Goal: Information Seeking & Learning: Learn about a topic

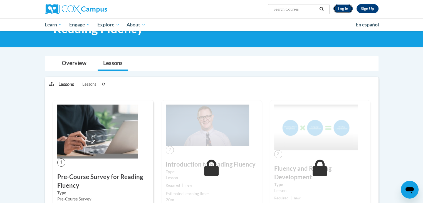
click at [344, 10] on link "Log In" at bounding box center [342, 8] width 19 height 9
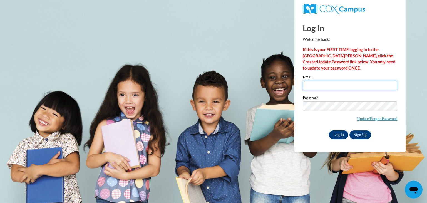
type input "[EMAIL_ADDRESS][DOMAIN_NAME]"
click at [339, 133] on input "Log In" at bounding box center [338, 134] width 19 height 9
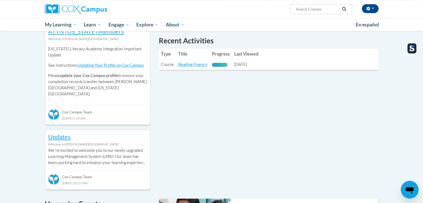
scroll to position [162, 0]
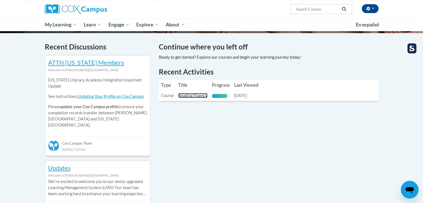
click at [195, 95] on link "Reading Fluency" at bounding box center [192, 95] width 29 height 5
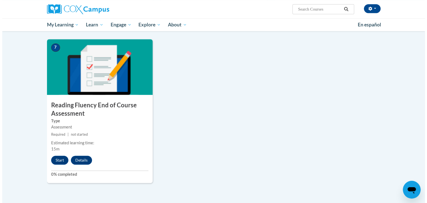
scroll to position [404, 0]
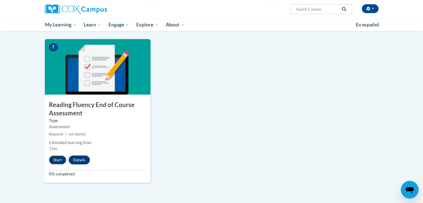
click at [55, 160] on button "Start" at bounding box center [57, 159] width 17 height 9
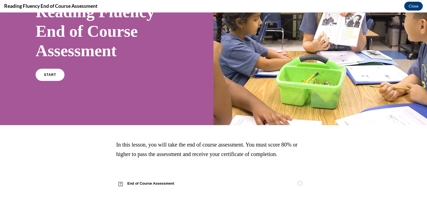
scroll to position [40, 0]
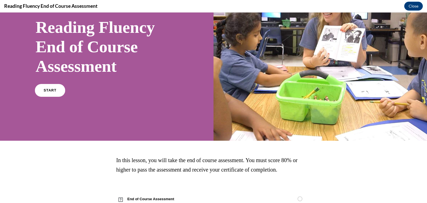
click at [50, 89] on span "START" at bounding box center [50, 90] width 13 height 4
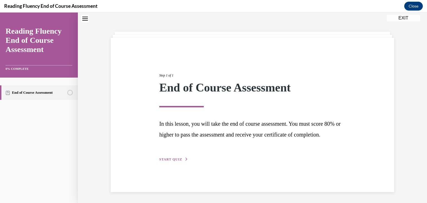
scroll to position [20, 0]
click at [163, 161] on button "START QUIZ" at bounding box center [173, 158] width 29 height 5
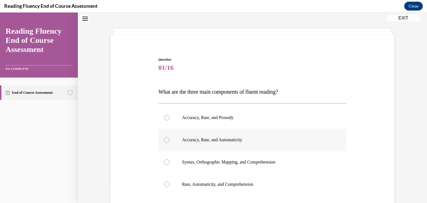
scroll to position [26, 0]
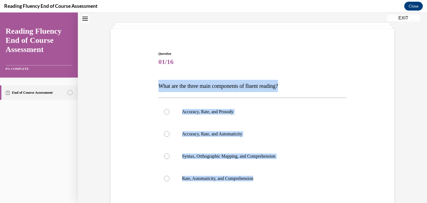
drag, startPoint x: 272, startPoint y: 174, endPoint x: 137, endPoint y: 73, distance: 168.7
click at [137, 73] on div "Question 01/16 What are the three main components of fluent reading?  Accuracy,…" at bounding box center [252, 146] width 286 height 224
copy div "What are the three main components of fluent reading?  Accuracy, Rate, and Pros…"
click at [208, 107] on label "Accuracy, Rate, and Prosody" at bounding box center [252, 112] width 188 height 22
click at [170, 109] on input "Accuracy, Rate, and Prosody" at bounding box center [167, 112] width 6 height 6
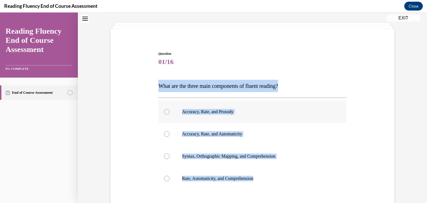
radio input "true"
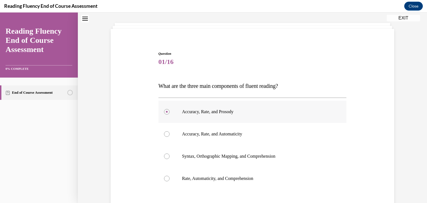
scroll to position [78, 0]
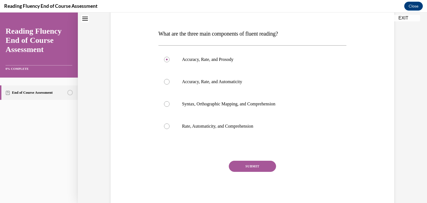
click at [252, 163] on button "SUBMIT" at bounding box center [252, 166] width 47 height 11
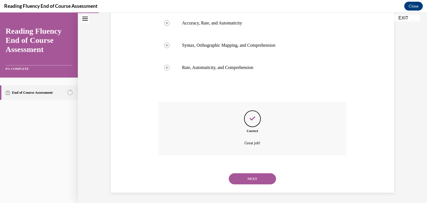
scroll to position [138, 0]
click at [262, 181] on button "NEXT" at bounding box center [252, 177] width 47 height 11
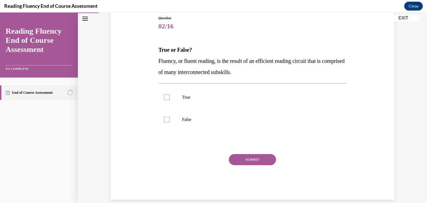
scroll to position [42, 0]
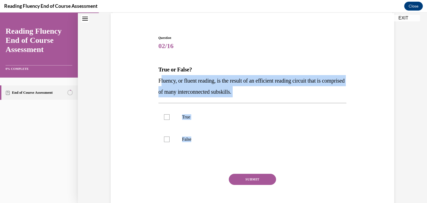
drag, startPoint x: 200, startPoint y: 135, endPoint x: 160, endPoint y: 76, distance: 71.6
click at [160, 76] on div "Question 02/16 True or False? Fluency, or fluent reading, is the result of an e…" at bounding box center [252, 127] width 188 height 184
click at [126, 87] on div "Question 02/16 True or False? Fluency, or fluent reading, is the result of an e…" at bounding box center [252, 119] width 286 height 201
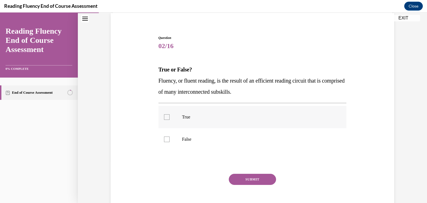
click at [182, 119] on p "True" at bounding box center [257, 117] width 151 height 6
click at [170, 119] on input "True" at bounding box center [167, 117] width 6 height 6
checkbox input "true"
click at [250, 181] on button "SUBMIT" at bounding box center [252, 179] width 47 height 11
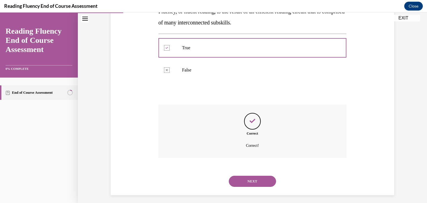
scroll to position [115, 0]
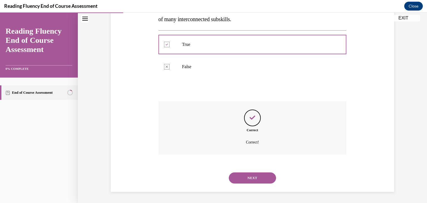
click at [255, 182] on button "NEXT" at bounding box center [252, 177] width 47 height 11
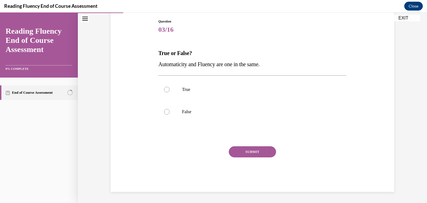
scroll to position [58, 0]
click at [212, 116] on label "False" at bounding box center [252, 112] width 188 height 22
click at [170, 115] on input "False" at bounding box center [167, 112] width 6 height 6
radio input "true"
click at [255, 149] on button "SUBMIT" at bounding box center [252, 151] width 47 height 11
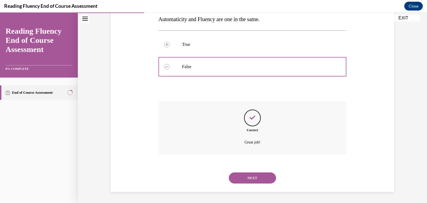
click at [242, 182] on button "NEXT" at bounding box center [252, 177] width 47 height 11
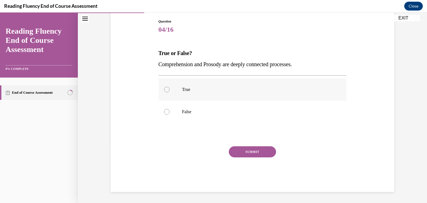
click at [199, 91] on p "True" at bounding box center [257, 90] width 151 height 6
click at [170, 91] on input "True" at bounding box center [167, 90] width 6 height 6
radio input "true"
click at [259, 151] on button "SUBMIT" at bounding box center [252, 151] width 47 height 11
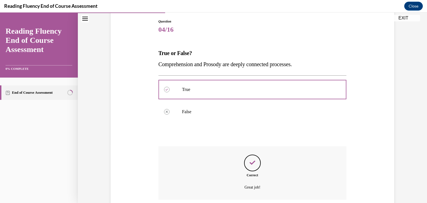
scroll to position [103, 0]
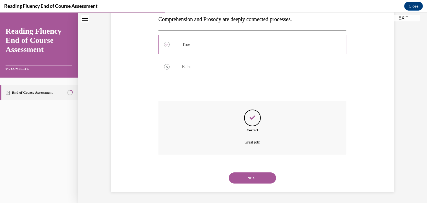
click at [237, 180] on button "NEXT" at bounding box center [252, 177] width 47 height 11
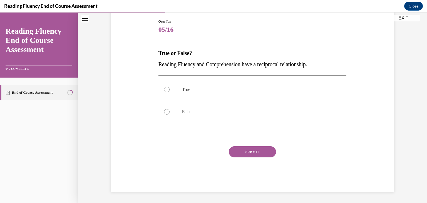
scroll to position [58, 0]
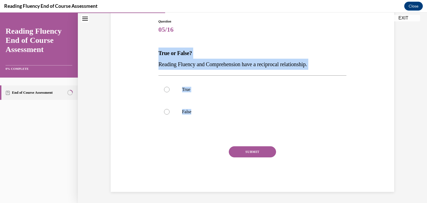
drag, startPoint x: 196, startPoint y: 113, endPoint x: 148, endPoint y: 53, distance: 76.6
click at [148, 53] on div "Question 05/16 True or False? Reading Fluency and Comprehension have a reciproc…" at bounding box center [252, 97] width 286 height 190
copy div "True or False? Reading Fluency and Comprehension have a reciprocal relationship…"
click at [206, 98] on label "True" at bounding box center [252, 89] width 188 height 22
click at [170, 92] on input "True" at bounding box center [167, 90] width 6 height 6
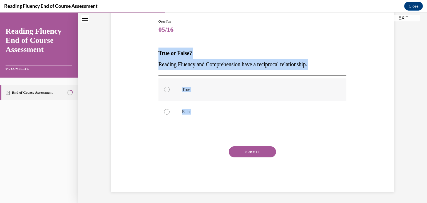
radio input "true"
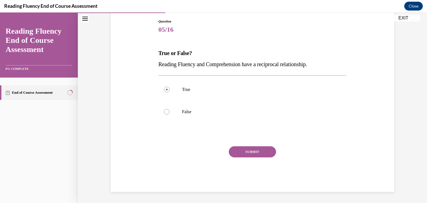
click at [248, 154] on button "SUBMIT" at bounding box center [252, 151] width 47 height 11
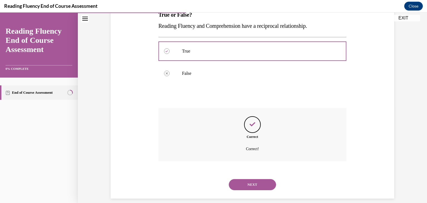
scroll to position [103, 0]
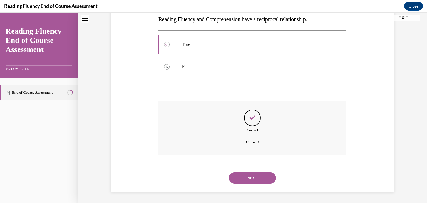
click at [249, 177] on button "NEXT" at bounding box center [252, 177] width 47 height 11
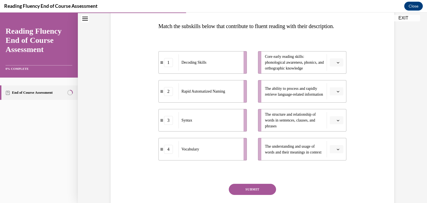
scroll to position [91, 0]
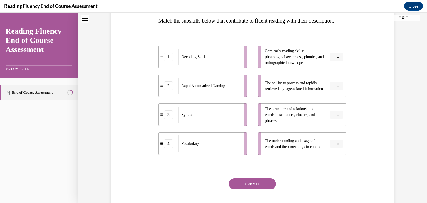
click at [217, 152] on div "Vocabulary" at bounding box center [208, 143] width 61 height 16
click at [342, 150] on li "The understanding and usage of words and their meanings in context" at bounding box center [302, 143] width 88 height 23
click at [339, 148] on button "button" at bounding box center [337, 144] width 14 height 8
click at [330, 140] on div "4" at bounding box center [334, 142] width 14 height 11
click at [330, 119] on button "button" at bounding box center [337, 115] width 14 height 8
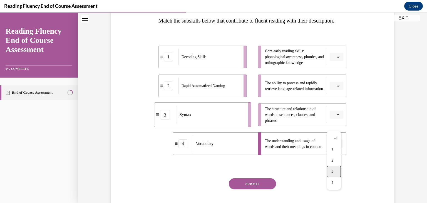
click at [331, 174] on div "3" at bounding box center [334, 171] width 14 height 11
click at [336, 88] on span "button" at bounding box center [338, 86] width 4 height 4
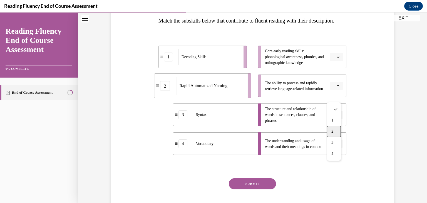
click at [332, 128] on div "2" at bounding box center [334, 131] width 14 height 11
click at [333, 60] on span "Please select an option" at bounding box center [334, 57] width 2 height 6
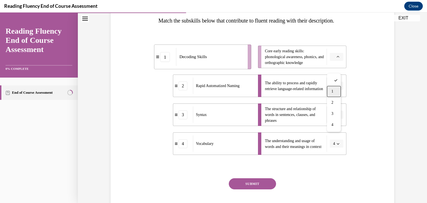
click at [334, 92] on div "1" at bounding box center [334, 91] width 14 height 11
click at [259, 189] on button "SUBMIT" at bounding box center [252, 183] width 47 height 11
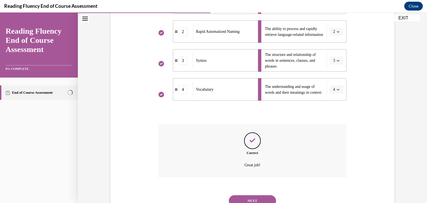
scroll to position [179, 0]
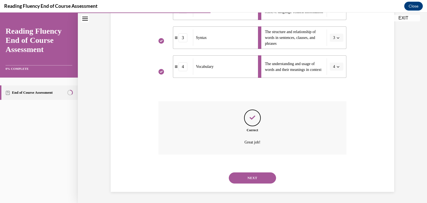
click at [242, 173] on button "NEXT" at bounding box center [252, 177] width 47 height 11
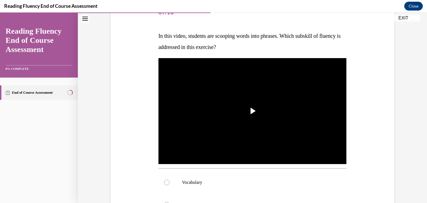
scroll to position [57, 0]
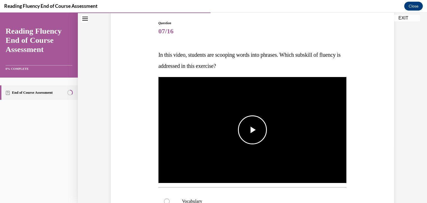
click at [239, 151] on img "Video player" at bounding box center [252, 130] width 188 height 106
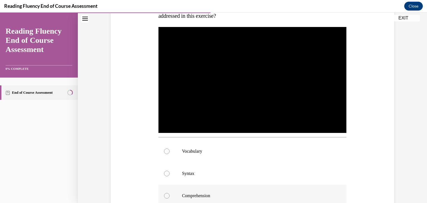
scroll to position [107, 0]
click at [188, 171] on p "Syntax" at bounding box center [257, 174] width 151 height 6
click at [170, 171] on input "Syntax" at bounding box center [167, 174] width 6 height 6
radio input "true"
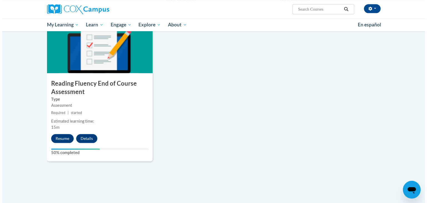
scroll to position [500, 0]
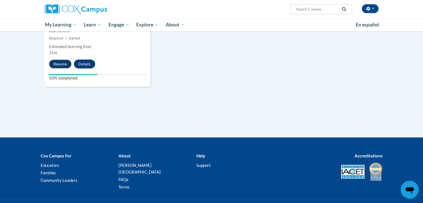
click at [59, 63] on button "Resume" at bounding box center [60, 63] width 23 height 9
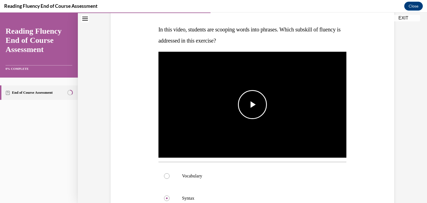
scroll to position [128, 0]
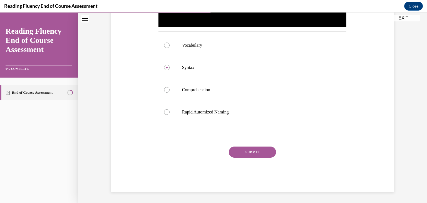
click at [242, 151] on button "SUBMIT" at bounding box center [252, 151] width 47 height 11
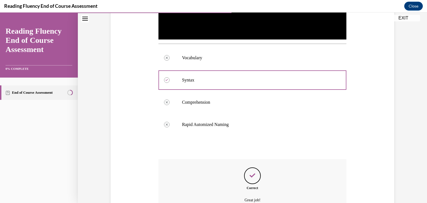
scroll to position [258, 0]
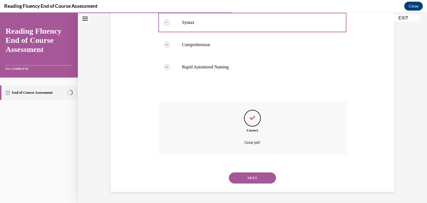
click at [247, 175] on button "NEXT" at bounding box center [252, 177] width 47 height 11
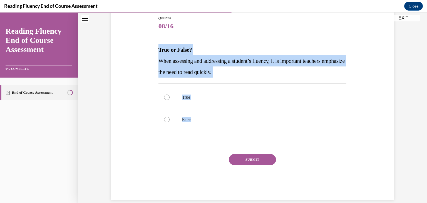
drag, startPoint x: 187, startPoint y: 117, endPoint x: 136, endPoint y: 48, distance: 86.0
click at [136, 48] on div "Question 08/16 True or False? When assessing and addressing a student’s fluency…" at bounding box center [252, 99] width 286 height 201
copy div "True or False? When assessing and addressing a student’s fluency, it is importa…"
click at [190, 119] on p "False" at bounding box center [257, 120] width 151 height 6
click at [170, 119] on input "False" at bounding box center [167, 120] width 6 height 6
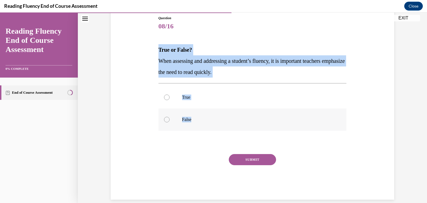
radio input "true"
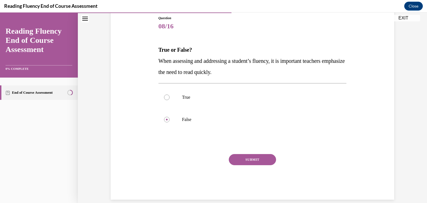
click at [241, 164] on button "SUBMIT" at bounding box center [252, 159] width 47 height 11
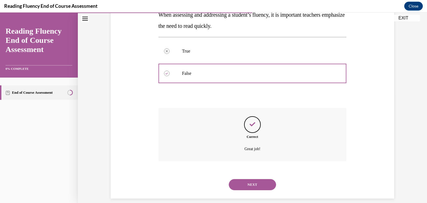
scroll to position [115, 0]
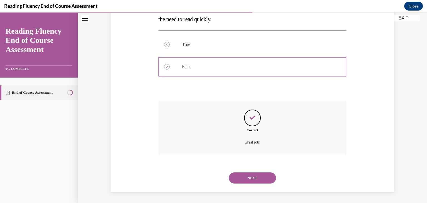
click at [254, 177] on button "NEXT" at bounding box center [252, 177] width 47 height 11
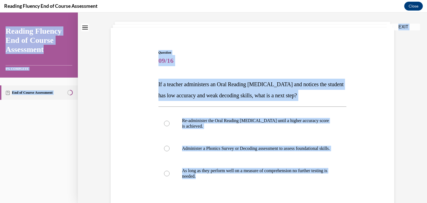
scroll to position [0, 0]
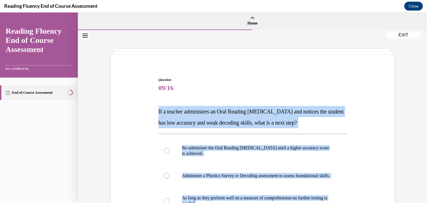
drag, startPoint x: 236, startPoint y: 162, endPoint x: 148, endPoint y: 105, distance: 105.5
click at [148, 105] on div "Question 09/16 If a teacher administers an Oral Reading Fluency assessment and …" at bounding box center [252, 172] width 286 height 223
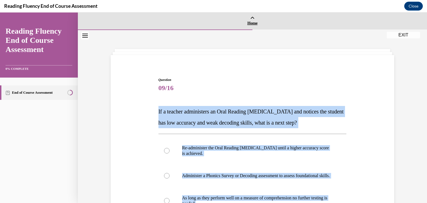
copy div "If a teacher administers an Oral Reading Fluency assessment and notices the stu…"
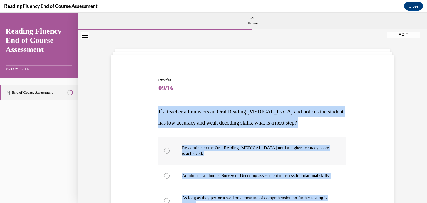
scroll to position [97, 0]
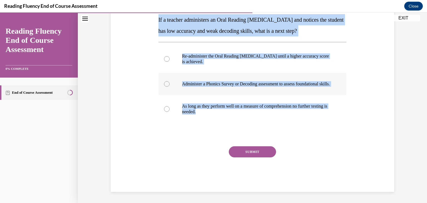
click at [202, 81] on p "Administer a Phonics Survey or Decoding assessment to assess foundational skill…" at bounding box center [257, 84] width 151 height 6
click at [170, 81] on input "Administer a Phonics Survey or Decoding assessment to assess foundational skill…" at bounding box center [167, 84] width 6 height 6
radio input "true"
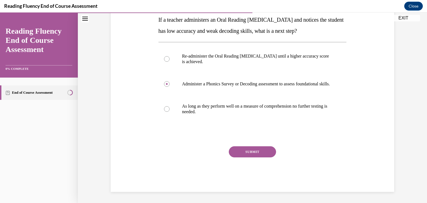
click at [251, 157] on button "SUBMIT" at bounding box center [252, 151] width 47 height 11
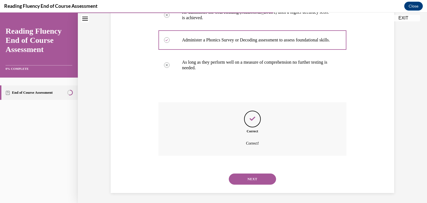
scroll to position [142, 0]
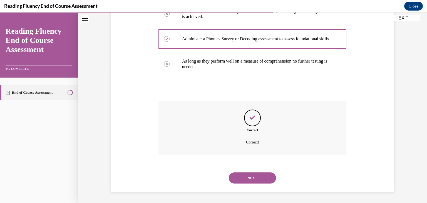
click at [249, 185] on div "NEXT" at bounding box center [252, 178] width 188 height 22
click at [250, 178] on button "NEXT" at bounding box center [252, 177] width 47 height 11
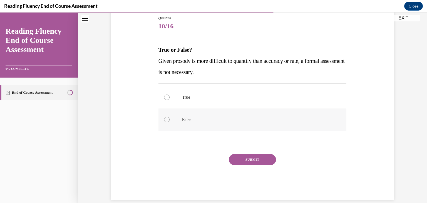
click at [196, 121] on p "False" at bounding box center [257, 120] width 151 height 6
click at [170, 121] on input "False" at bounding box center [167, 120] width 6 height 6
radio input "true"
click at [212, 118] on p "False" at bounding box center [257, 120] width 151 height 6
click at [170, 118] on input "False" at bounding box center [167, 120] width 6 height 6
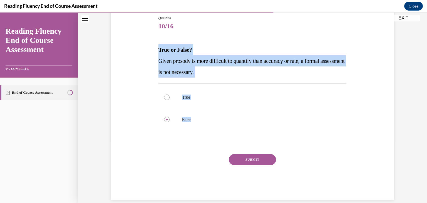
drag, startPoint x: 184, startPoint y: 108, endPoint x: 157, endPoint y: 46, distance: 67.7
click at [158, 46] on div "Question 10/16 True or False? Given prosody is more difficult to quantify than …" at bounding box center [252, 108] width 188 height 184
copy div "True or False? Given prosody is more difficult to quantify than accuracy or rat…"
click at [203, 97] on p "True" at bounding box center [257, 98] width 151 height 6
click at [170, 97] on input "True" at bounding box center [167, 98] width 6 height 6
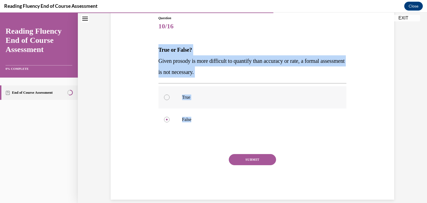
radio input "true"
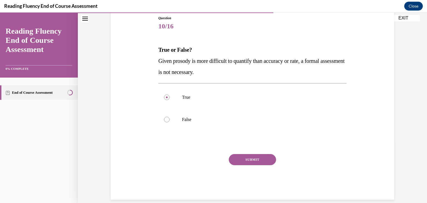
click at [266, 157] on button "SUBMIT" at bounding box center [252, 159] width 47 height 11
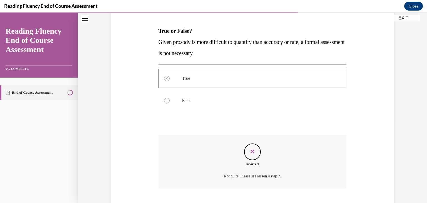
scroll to position [115, 0]
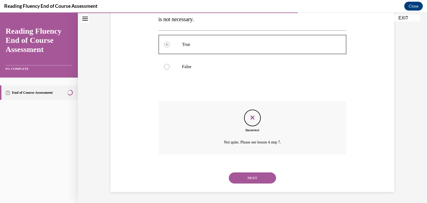
click at [231, 177] on button "NEXT" at bounding box center [252, 177] width 47 height 11
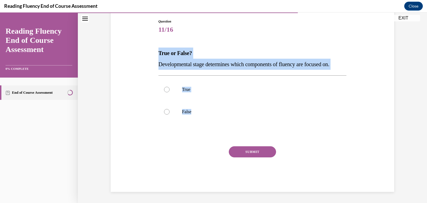
drag, startPoint x: 228, startPoint y: 129, endPoint x: 143, endPoint y: 56, distance: 112.0
click at [143, 56] on div "Question 11/16 True or False? Developmental stage determines which components o…" at bounding box center [252, 97] width 286 height 190
copy div "True or False? Developmental stage determines which components of fluency are f…"
click at [194, 88] on p "True" at bounding box center [257, 90] width 151 height 6
click at [170, 88] on input "True" at bounding box center [167, 90] width 6 height 6
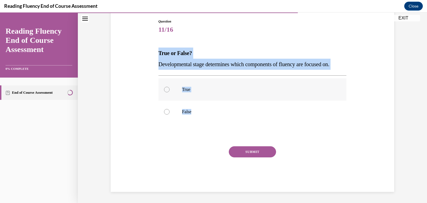
radio input "true"
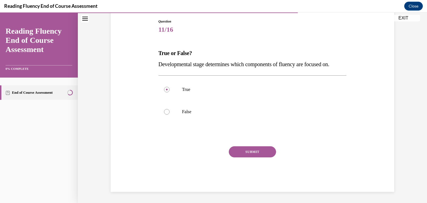
click at [261, 150] on button "SUBMIT" at bounding box center [252, 151] width 47 height 11
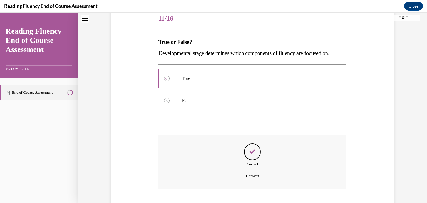
scroll to position [103, 0]
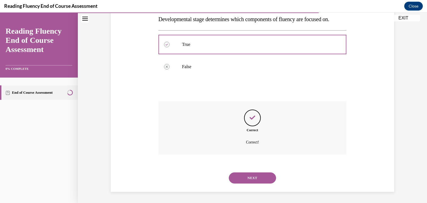
click at [259, 177] on button "NEXT" at bounding box center [252, 177] width 47 height 11
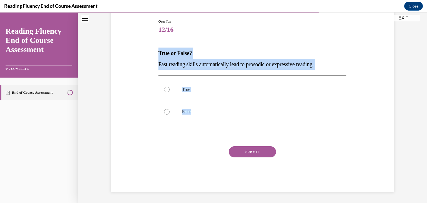
drag, startPoint x: 212, startPoint y: 123, endPoint x: 133, endPoint y: 53, distance: 106.3
click at [133, 53] on div "Question 12/16 True or False? Fast reading skills automatically lead to prosodi…" at bounding box center [252, 97] width 286 height 190
copy div "True or False? Fast reading skills automatically lead to prosodic or expressive…"
click at [216, 107] on label "False" at bounding box center [252, 112] width 188 height 22
click at [170, 109] on input "False" at bounding box center [167, 112] width 6 height 6
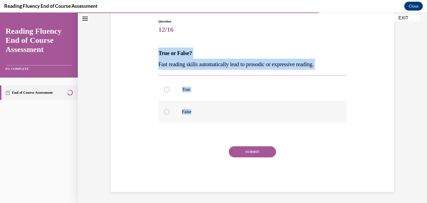
radio input "true"
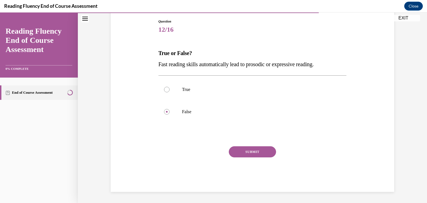
click at [268, 152] on button "SUBMIT" at bounding box center [252, 151] width 47 height 11
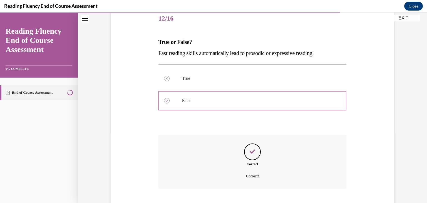
scroll to position [103, 0]
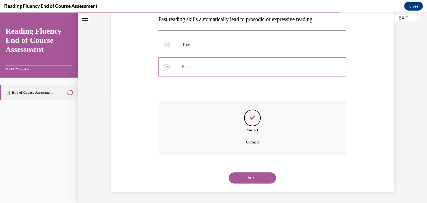
click at [238, 179] on button "NEXT" at bounding box center [252, 177] width 47 height 11
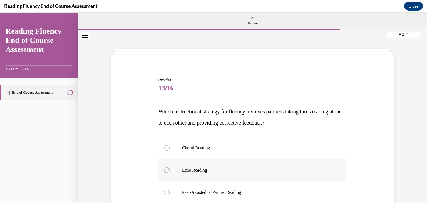
scroll to position [28, 0]
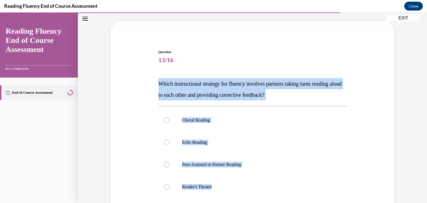
drag, startPoint x: 208, startPoint y: 180, endPoint x: 144, endPoint y: 76, distance: 122.5
click at [144, 76] on div "Question 13/16 Which instructional strategy for fluency involves partners takin…" at bounding box center [252, 150] width 286 height 234
copy div "Which instructional strategy for fluency involves partners taking turns reading…"
click at [219, 160] on label "Peer-Assisted or Partner Reading" at bounding box center [252, 164] width 188 height 22
click at [170, 162] on input "Peer-Assisted or Partner Reading" at bounding box center [167, 165] width 6 height 6
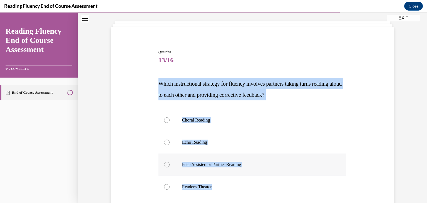
radio input "true"
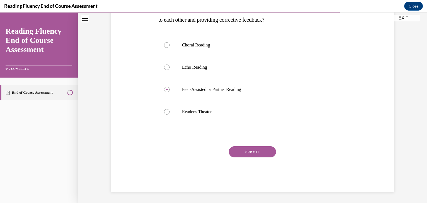
click at [248, 147] on button "SUBMIT" at bounding box center [252, 151] width 47 height 11
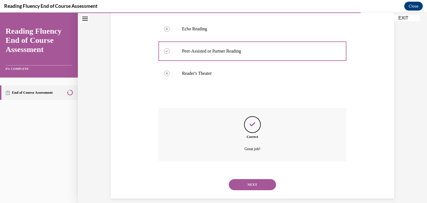
scroll to position [148, 0]
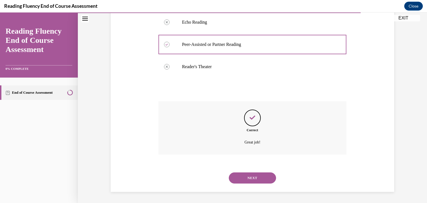
click at [252, 177] on button "NEXT" at bounding box center [252, 177] width 47 height 11
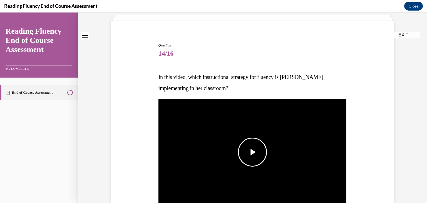
scroll to position [83, 0]
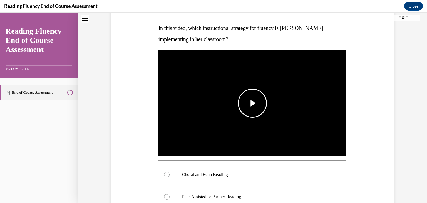
click at [252, 103] on span "Video player" at bounding box center [252, 103] width 0 height 0
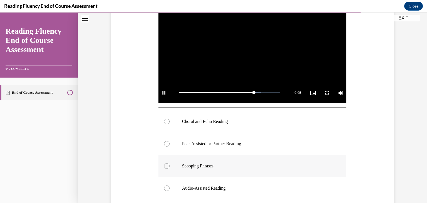
scroll to position [167, 0]
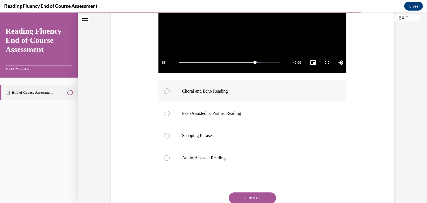
click at [197, 99] on label "Choral and Echo Reading" at bounding box center [252, 91] width 188 height 22
click at [170, 94] on input "Choral and Echo Reading" at bounding box center [167, 91] width 6 height 6
radio input "true"
click at [248, 196] on button "SUBMIT" at bounding box center [252, 197] width 47 height 11
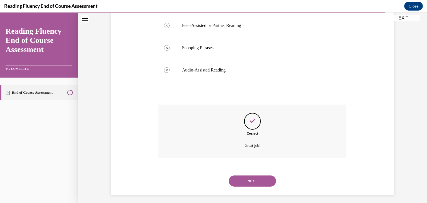
scroll to position [258, 0]
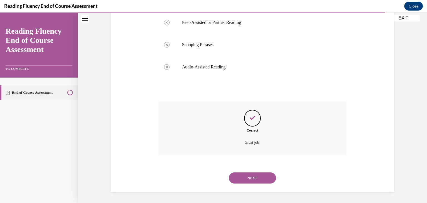
click at [247, 178] on button "NEXT" at bounding box center [252, 177] width 47 height 11
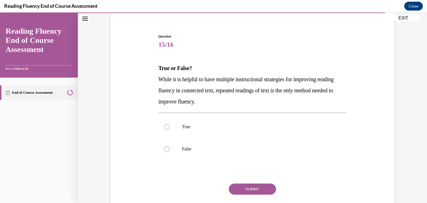
scroll to position [56, 0]
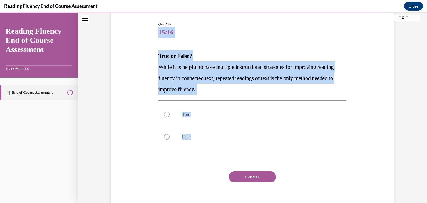
drag, startPoint x: 231, startPoint y: 147, endPoint x: 130, endPoint y: 36, distance: 150.1
click at [130, 36] on div "Question 15/16 True or False? While it is helpful to have multiple instructiona…" at bounding box center [252, 111] width 286 height 212
copy div "15/16 True or False? While it is helpful to have multiple instructional strateg…"
click at [195, 139] on label "False" at bounding box center [252, 137] width 188 height 22
click at [170, 139] on input "False" at bounding box center [167, 137] width 6 height 6
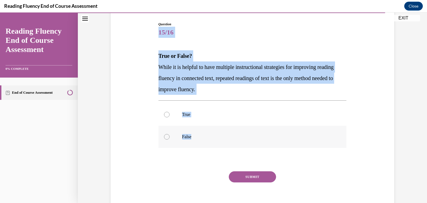
radio input "true"
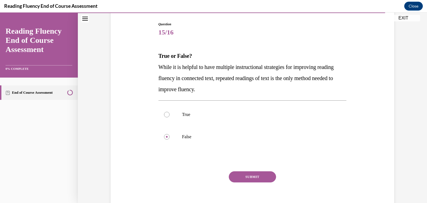
click at [269, 176] on button "SUBMIT" at bounding box center [252, 176] width 47 height 11
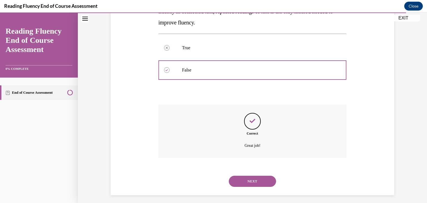
scroll to position [126, 0]
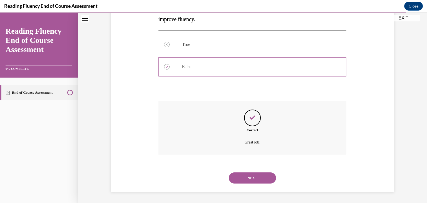
click at [254, 182] on button "NEXT" at bounding box center [252, 177] width 47 height 11
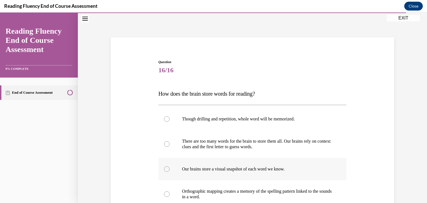
scroll to position [28, 0]
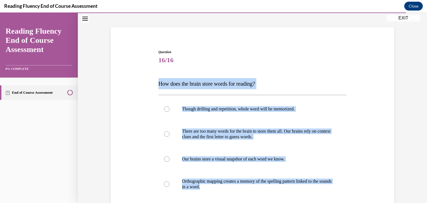
drag, startPoint x: 242, startPoint y: 188, endPoint x: 155, endPoint y: 73, distance: 144.6
click at [157, 73] on div "Question 16/16 How does the brain store words for reading? Though drilling and …" at bounding box center [252, 154] width 191 height 226
copy div "How does the brain store words for reading? Though drilling and repetition, who…"
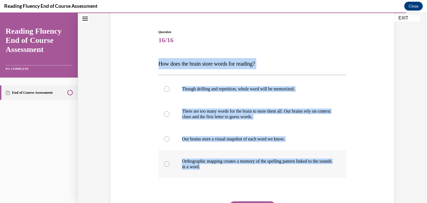
scroll to position [83, 0]
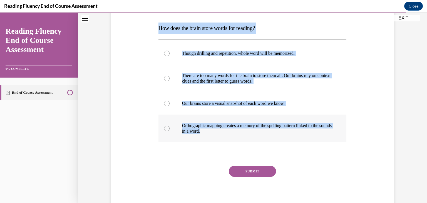
click at [196, 131] on p "Orthographic mapping creates a memory of the spelling pattern linked to the sou…" at bounding box center [257, 128] width 151 height 11
click at [170, 131] on input "Orthographic mapping creates a memory of the spelling pattern linked to the sou…" at bounding box center [167, 129] width 6 height 6
radio input "true"
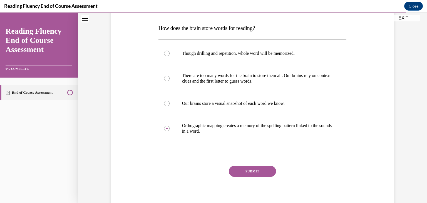
click at [243, 169] on button "SUBMIT" at bounding box center [252, 171] width 47 height 11
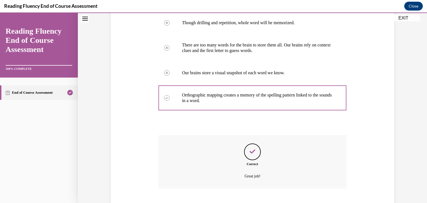
scroll to position [148, 0]
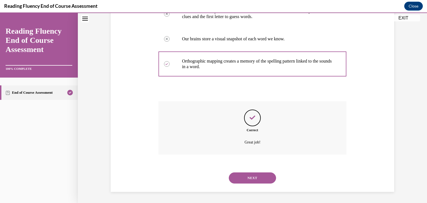
click at [246, 177] on button "NEXT" at bounding box center [252, 177] width 47 height 11
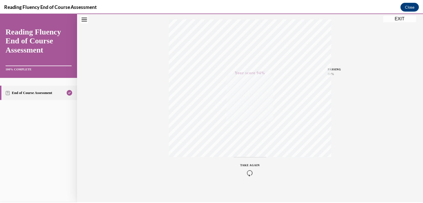
scroll to position [95, 0]
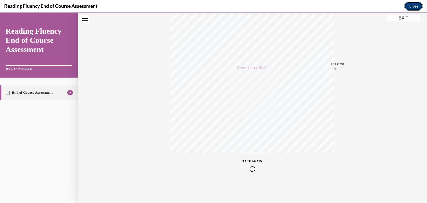
click at [408, 4] on button "Close" at bounding box center [413, 6] width 19 height 9
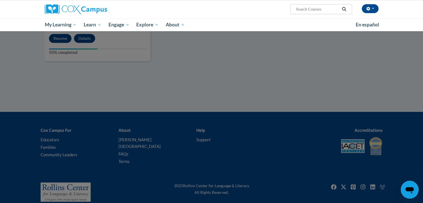
scroll to position [304, 0]
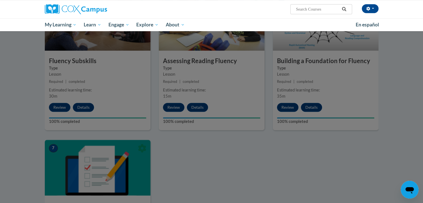
click at [186, 178] on div at bounding box center [211, 101] width 423 height 203
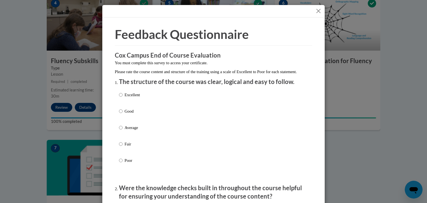
click at [317, 10] on button "Close" at bounding box center [318, 11] width 7 height 7
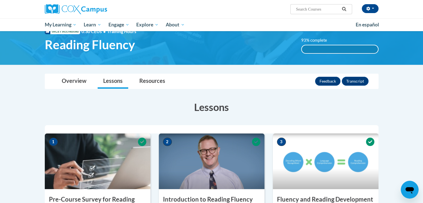
scroll to position [0, 0]
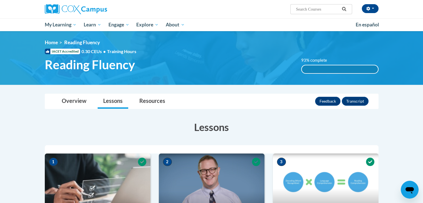
click at [327, 8] on input "Search..." at bounding box center [317, 9] width 44 height 7
click at [315, 9] on input "Search..." at bounding box center [317, 9] width 44 height 7
type input "reading compre"
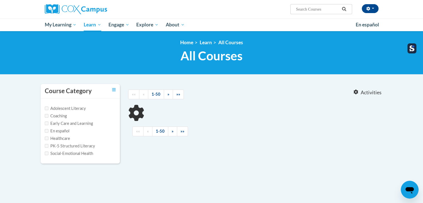
type input "reading compre"
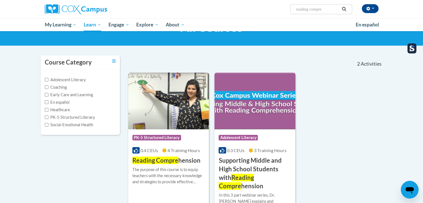
scroll to position [56, 0]
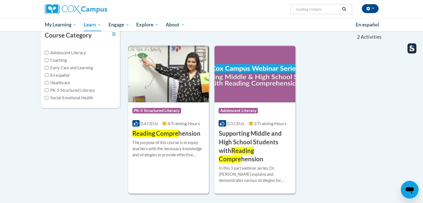
click at [177, 138] on div "More Info Enroll The purpose of this course is to equip teachers with the neces…" at bounding box center [168, 152] width 81 height 28
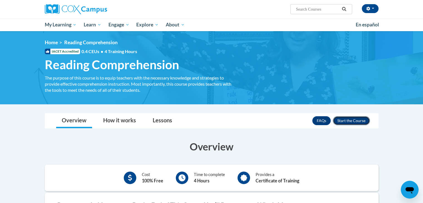
click at [351, 121] on button "Enroll" at bounding box center [351, 120] width 37 height 9
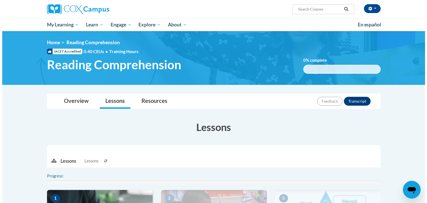
scroll to position [83, 0]
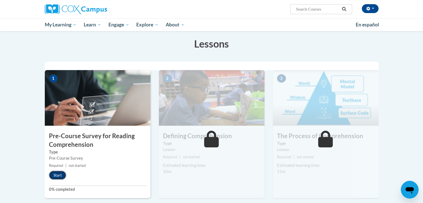
click at [56, 174] on button "Start" at bounding box center [57, 175] width 17 height 9
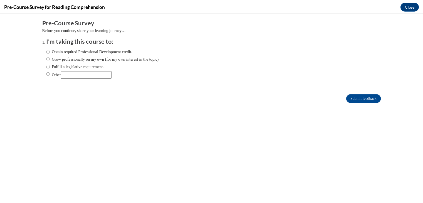
scroll to position [0, 0]
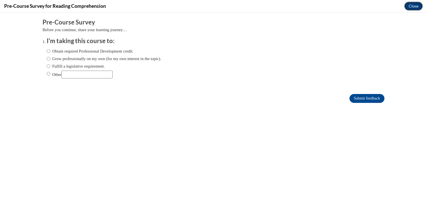
click at [411, 3] on button "Close" at bounding box center [413, 6] width 19 height 9
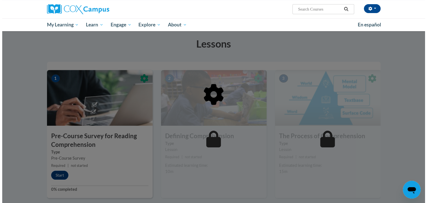
scroll to position [111, 0]
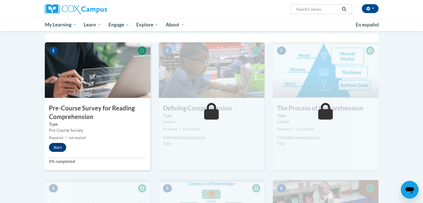
click at [191, 131] on small "Required | not started" at bounding box center [212, 129] width 106 height 6
click at [58, 146] on button "Start" at bounding box center [57, 147] width 17 height 9
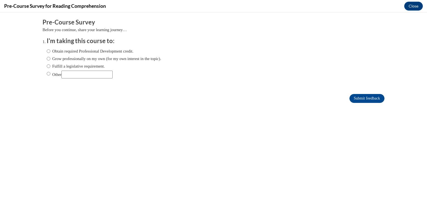
scroll to position [0, 0]
click at [374, 100] on input "Submit feedback" at bounding box center [366, 98] width 35 height 9
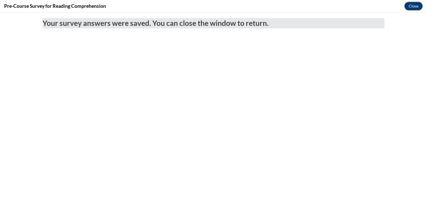
drag, startPoint x: 411, startPoint y: 6, endPoint x: 376, endPoint y: 48, distance: 55.0
click at [411, 6] on button "Close" at bounding box center [413, 6] width 19 height 9
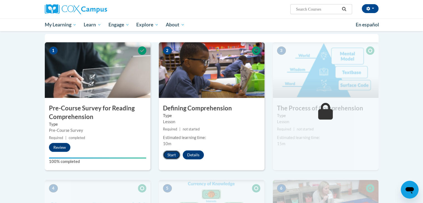
click at [176, 153] on button "Start" at bounding box center [171, 154] width 17 height 9
